Goal: Task Accomplishment & Management: Complete application form

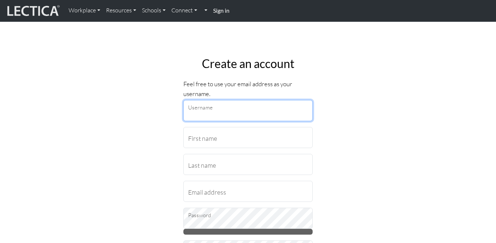
click at [202, 115] on input "Username" at bounding box center [247, 110] width 129 height 21
type input "dharaapatel"
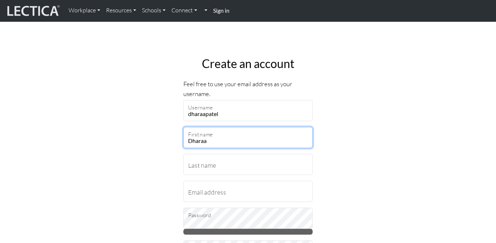
type input "Dharaa"
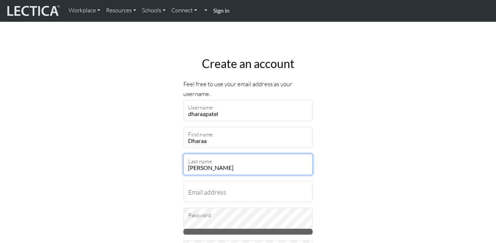
type input "Patel"
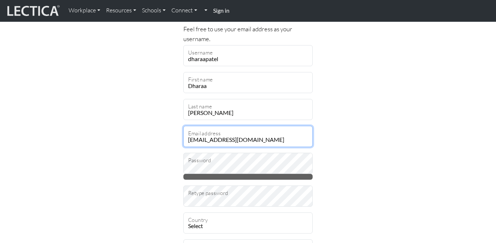
scroll to position [75, 0]
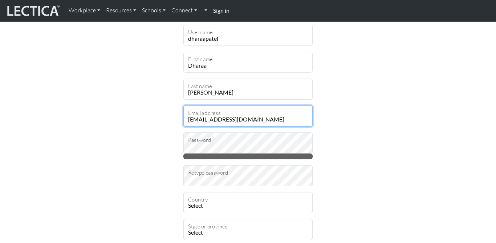
type input "dharaa@me.com"
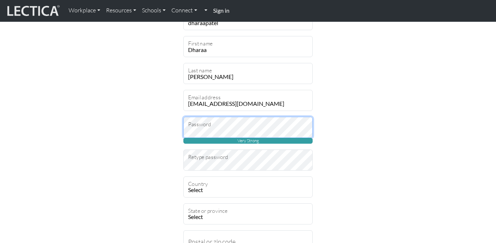
scroll to position [108, 0]
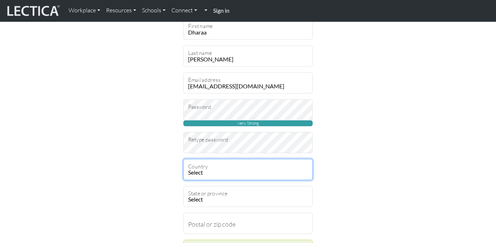
select select "236"
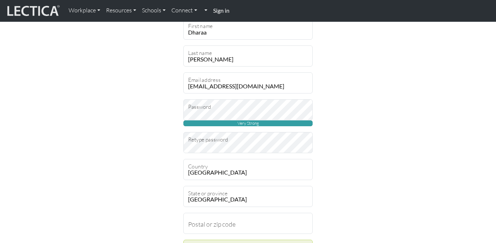
click at [256, 120] on span "Very Strong" at bounding box center [247, 123] width 129 height 6
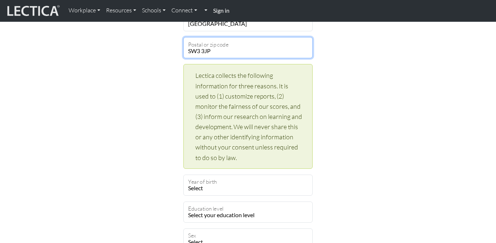
scroll to position [311, 0]
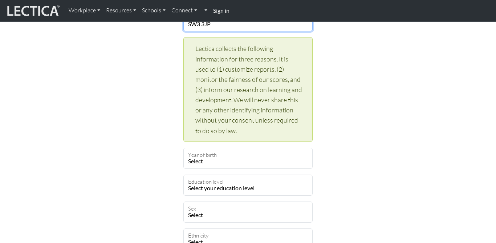
type input "SW3 3JP"
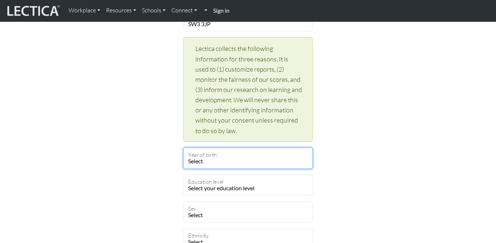
select select "1996"
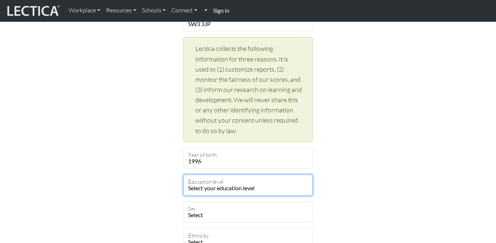
select select "20"
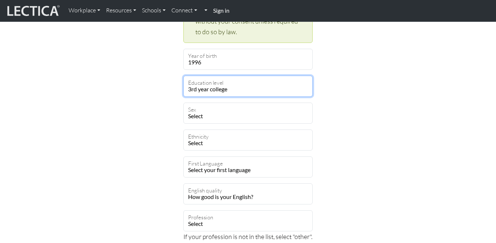
scroll to position [410, 0]
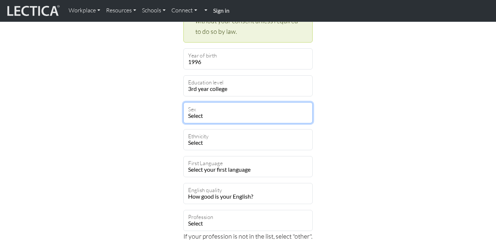
select select "female"
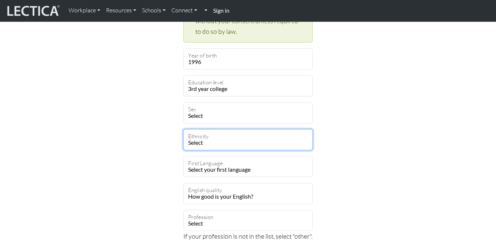
select select "120"
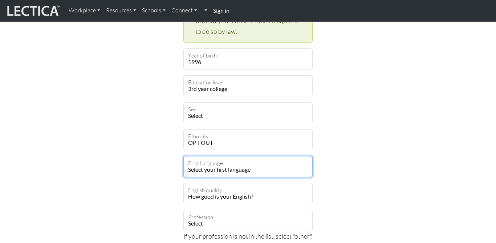
select select "1927"
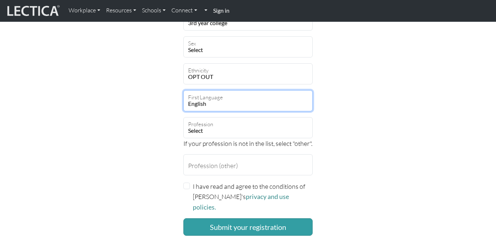
scroll to position [479, 0]
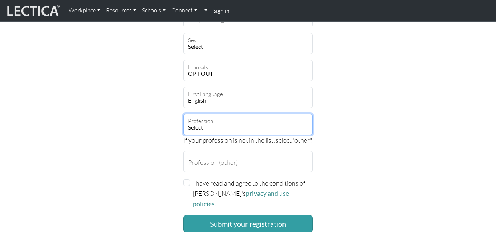
select select "81"
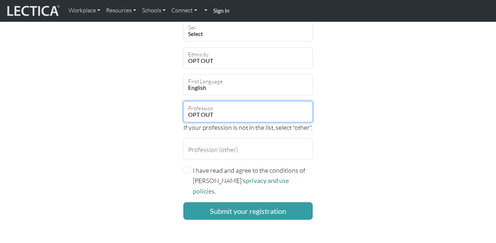
scroll to position [497, 0]
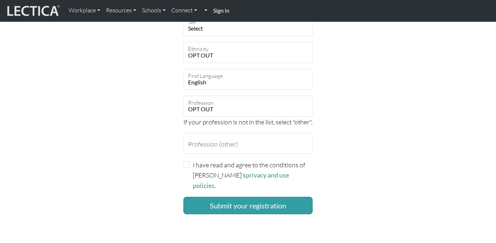
click at [187, 166] on div "I have read and agree to the conditions of Lectica's privacy and use policies." at bounding box center [247, 175] width 129 height 31
click at [187, 165] on input "I have read and agree to the conditions of Lectica's privacy and use policies." at bounding box center [186, 164] width 7 height 7
checkbox input "true"
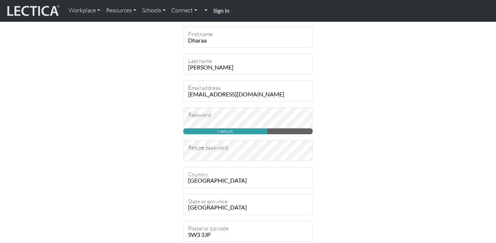
scroll to position [101, 0]
select select "12499"
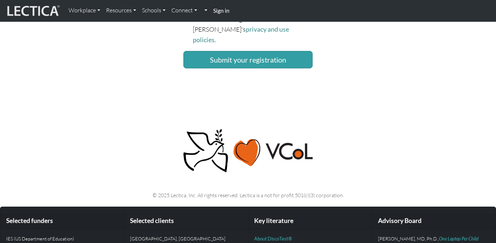
scroll to position [641, 0]
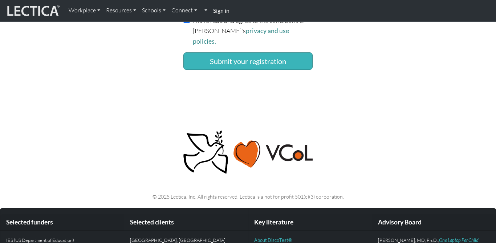
click at [276, 54] on button "Submit your registration" at bounding box center [247, 60] width 129 height 17
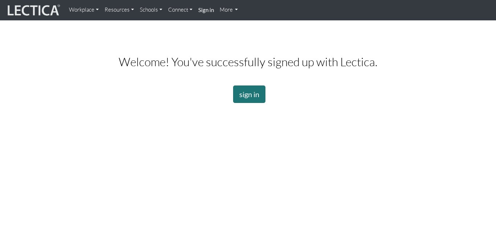
click at [254, 93] on link "sign in" at bounding box center [249, 93] width 32 height 17
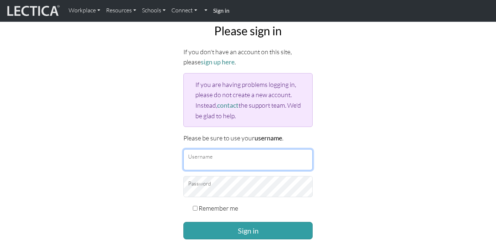
scroll to position [38, 0]
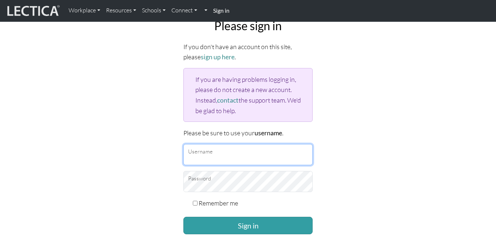
click at [219, 156] on input "Username" at bounding box center [247, 154] width 129 height 21
type input "dharaapatel"
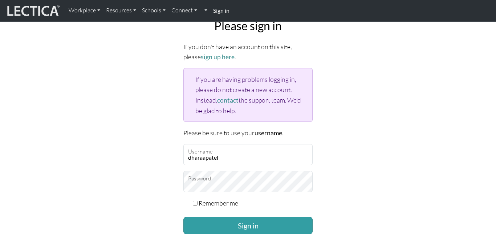
click at [374, 187] on div "Please sign in If you don't have an account on this site, please sign up here .…" at bounding box center [248, 140] width 414 height 254
click at [213, 201] on label "Remember me" at bounding box center [219, 203] width 40 height 10
click at [198, 201] on input "Remember me" at bounding box center [195, 203] width 5 height 5
checkbox input "true"
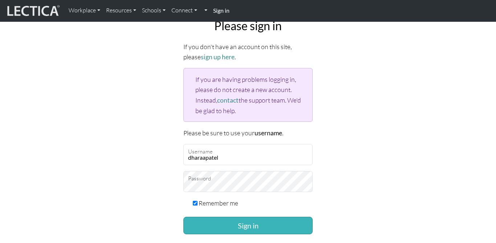
click at [221, 217] on button "Sign in" at bounding box center [247, 225] width 129 height 17
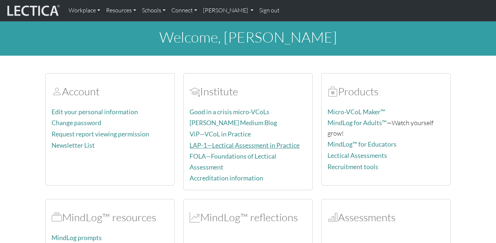
click at [213, 141] on link "LAP-1—Lectical Assessment in Practice" at bounding box center [245, 145] width 110 height 8
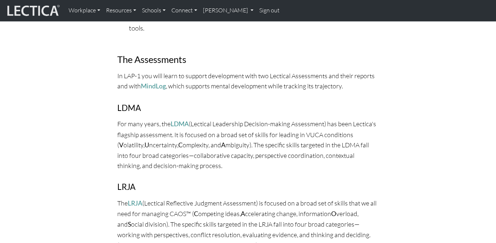
scroll to position [450, 0]
click at [173, 120] on link "LDMA" at bounding box center [180, 124] width 18 height 8
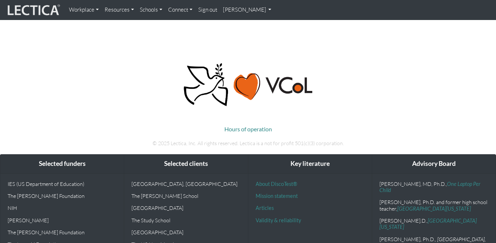
scroll to position [674, 0]
